Goal: Information Seeking & Learning: Stay updated

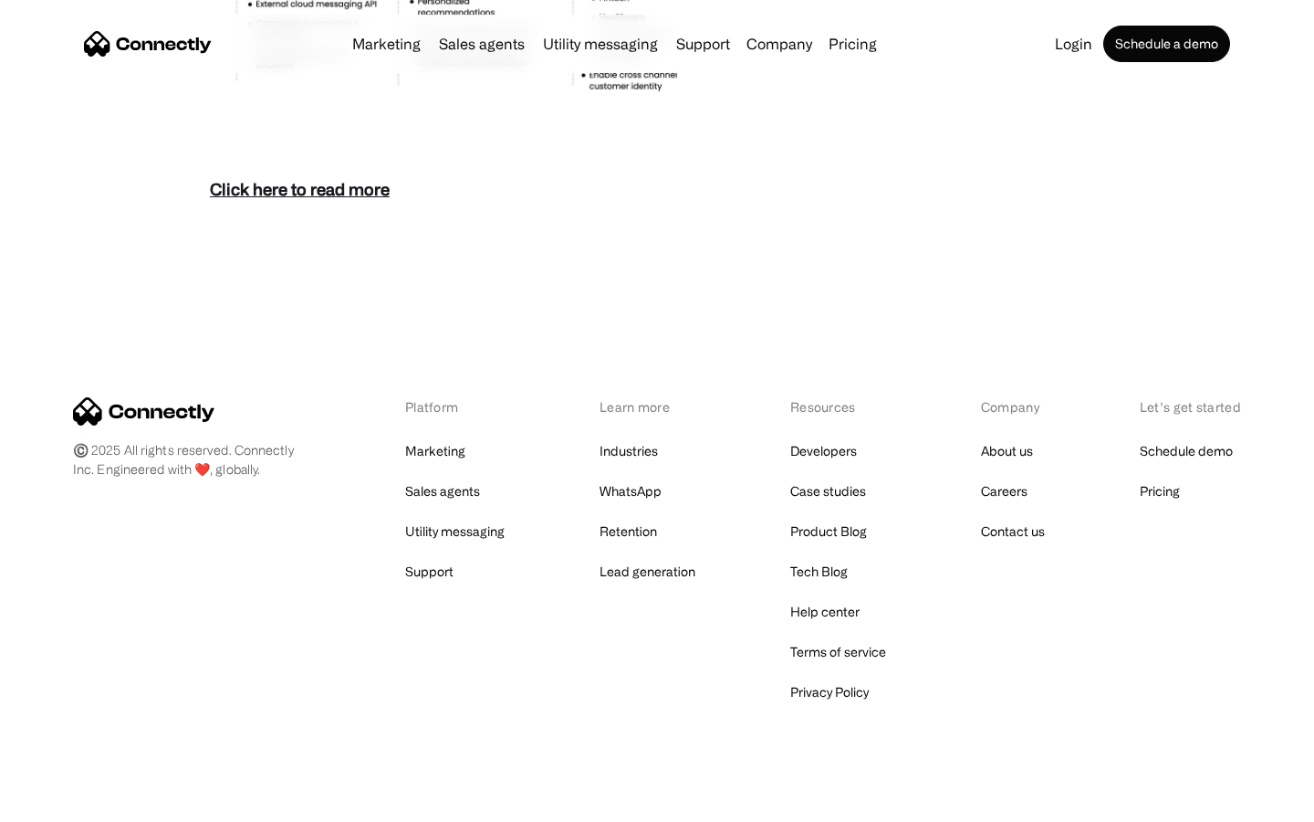
scroll to position [7915, 0]
